Goal: Information Seeking & Learning: Learn about a topic

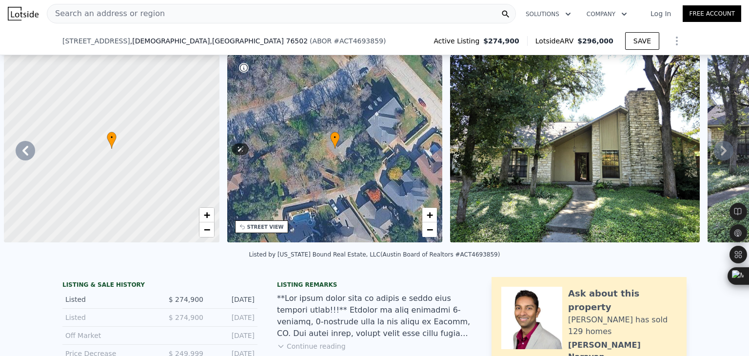
scroll to position [0, 4822]
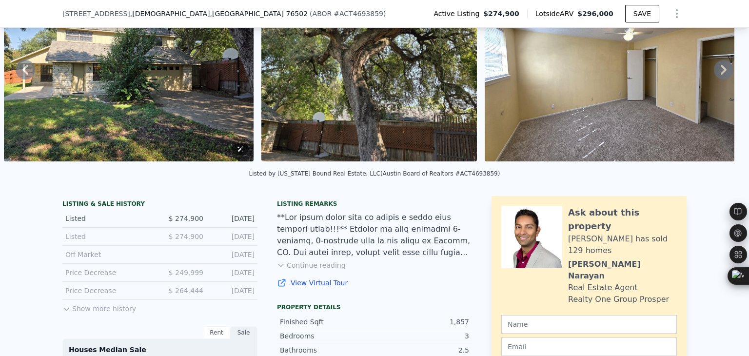
type input "6716.952"
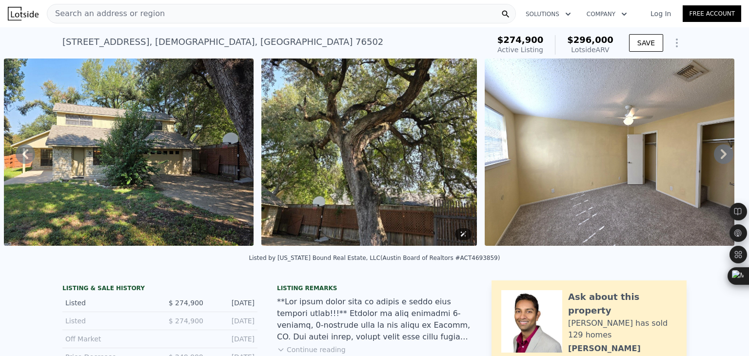
scroll to position [0, 0]
click at [191, 5] on div "Search an address or region" at bounding box center [281, 13] width 469 height 19
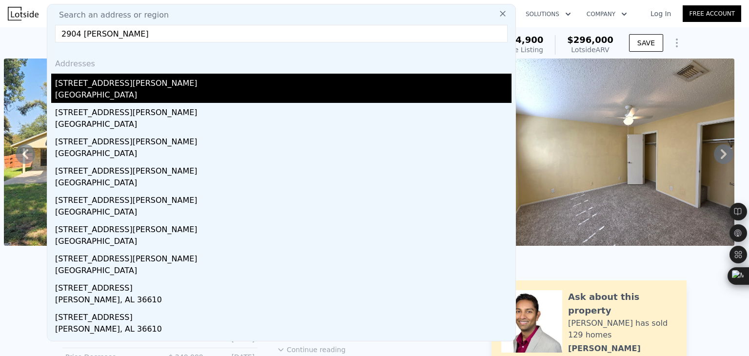
type input "2904 [PERSON_NAME]"
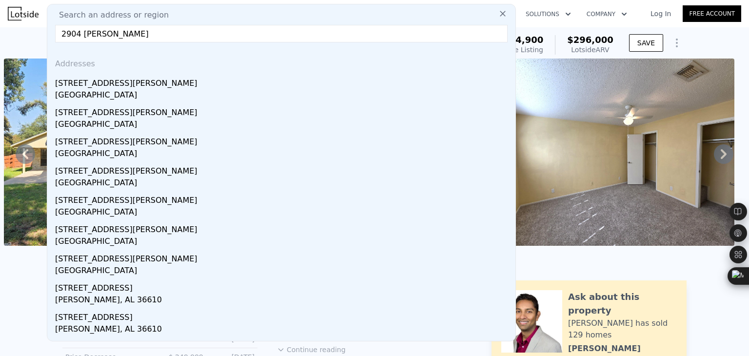
drag, startPoint x: 190, startPoint y: 94, endPoint x: 203, endPoint y: 86, distance: 15.3
click at [190, 94] on div "[GEOGRAPHIC_DATA]" at bounding box center [283, 96] width 456 height 14
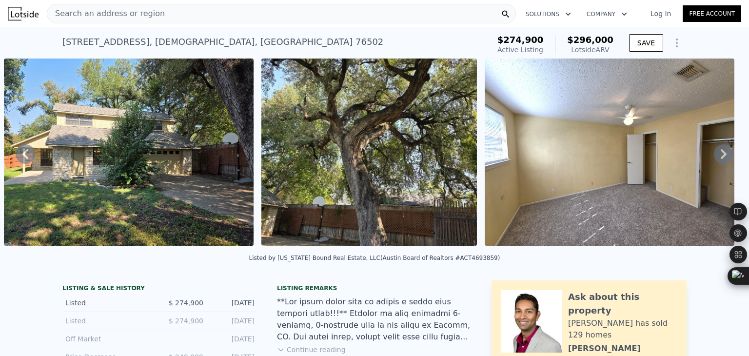
type input "0"
type input "6"
type input "0"
type input "5.5"
type input "2954"
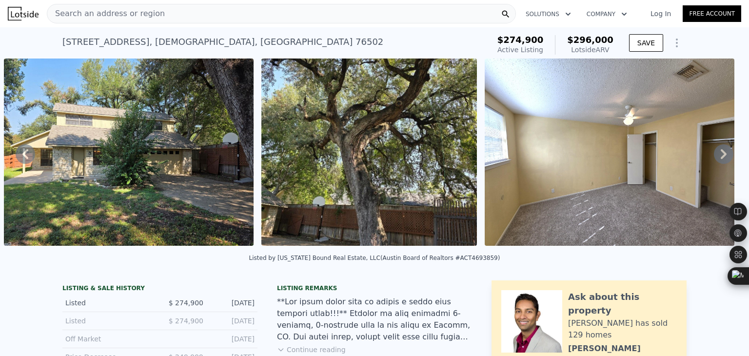
type input "3315"
type input "9182.45"
type input "10567.66"
type input "$ 686,000"
type input "6"
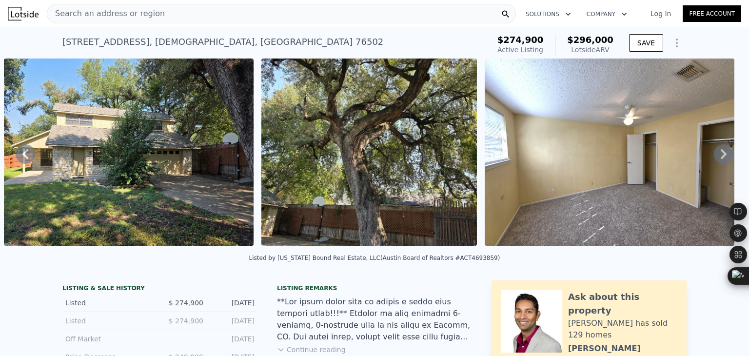
type input "$ 98,352"
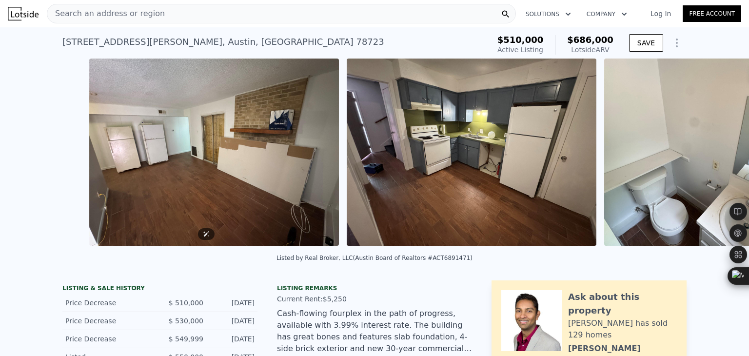
scroll to position [0, 4907]
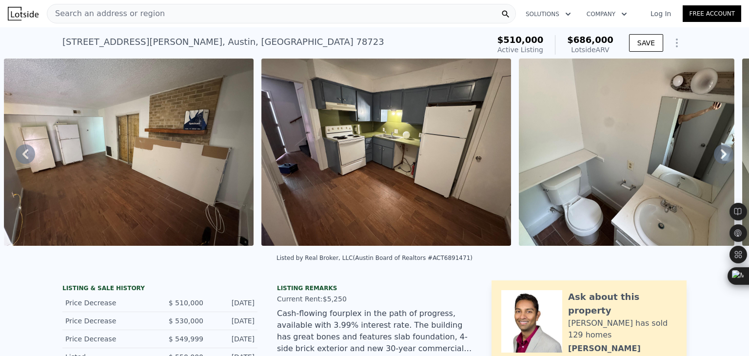
click at [162, 13] on div "Search an address or region" at bounding box center [281, 13] width 469 height 19
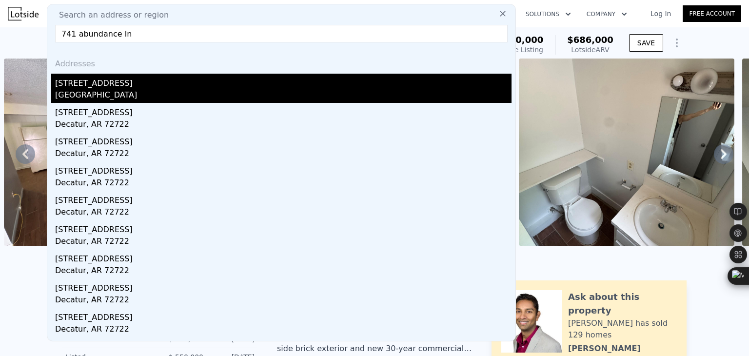
type input "741 abundance ln"
click at [123, 97] on div "[GEOGRAPHIC_DATA]" at bounding box center [283, 96] width 456 height 14
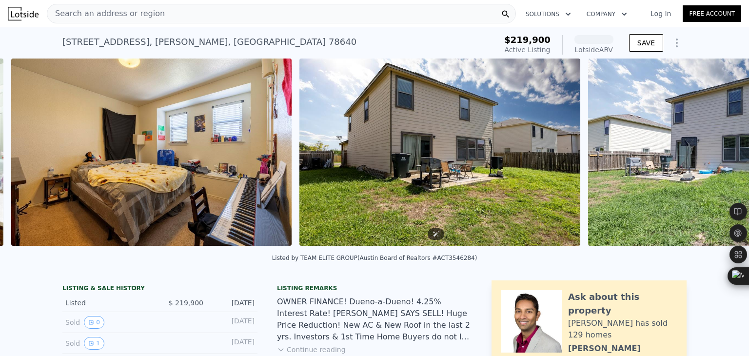
scroll to position [0, 3634]
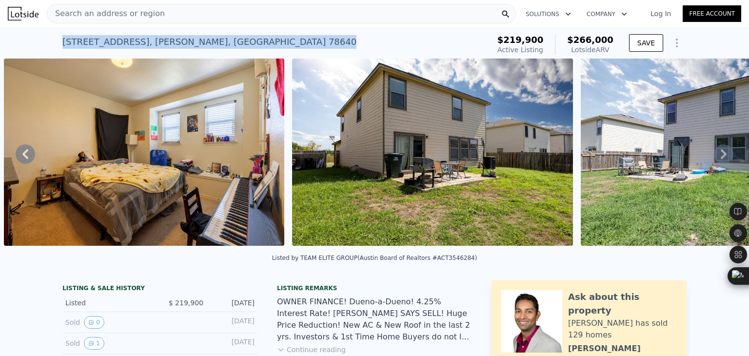
drag, startPoint x: 236, startPoint y: 47, endPoint x: 53, endPoint y: 40, distance: 183.4
click at [53, 40] on div "[STREET_ADDRESS] Active at $219,900 (~ARV $266k ) $219,900 Active Listing $266,…" at bounding box center [374, 42] width 749 height 31
copy div "[STREET_ADDRESS]"
